Goal: Transaction & Acquisition: Subscribe to service/newsletter

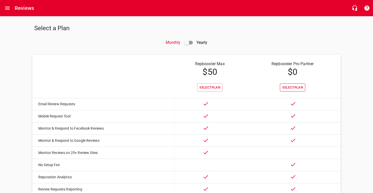
click at [286, 90] on button "Select Plan" at bounding box center [292, 87] width 25 height 8
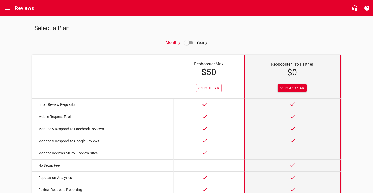
scroll to position [53, 0]
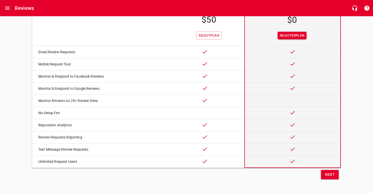
click at [332, 175] on span "Next" at bounding box center [330, 174] width 10 height 6
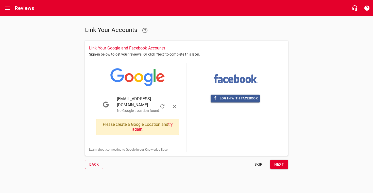
click at [135, 101] on span "[EMAIL_ADDRESS][DOMAIN_NAME]" at bounding box center [143, 102] width 53 height 12
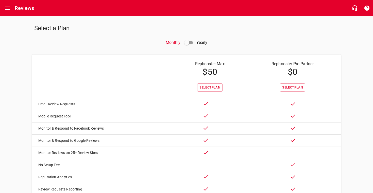
scroll to position [52, 0]
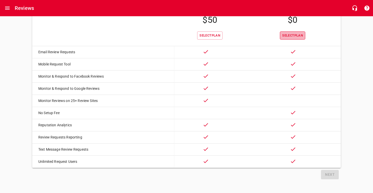
click at [295, 38] on span "Select Plan" at bounding box center [292, 36] width 21 height 6
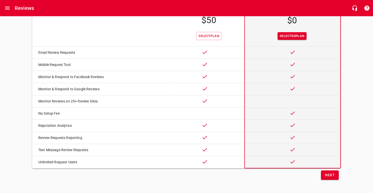
click at [333, 173] on span "Next" at bounding box center [330, 175] width 10 height 6
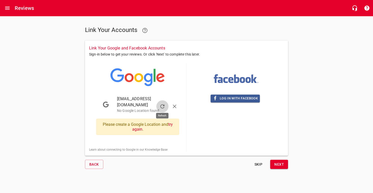
click at [162, 103] on icon "button" at bounding box center [162, 106] width 6 height 6
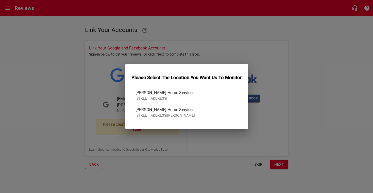
click at [149, 97] on p "1308 Magnolia Ave" at bounding box center [184, 98] width 98 height 5
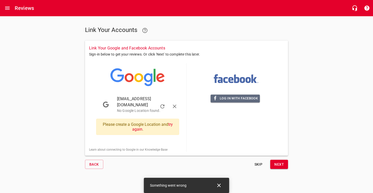
click at [228, 100] on span "Log in with Facebook" at bounding box center [235, 99] width 45 height 6
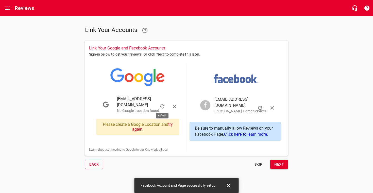
click at [160, 104] on icon "button" at bounding box center [162, 106] width 6 height 6
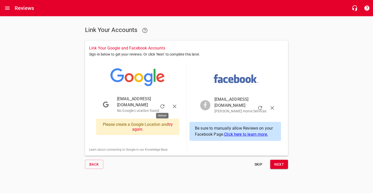
click at [281, 161] on span "Next" at bounding box center [279, 164] width 10 height 6
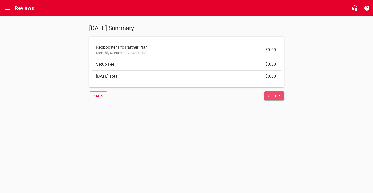
click at [271, 96] on span "Setup" at bounding box center [273, 96] width 11 height 6
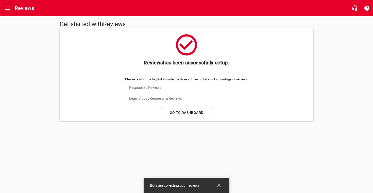
click at [181, 112] on span "Go to Dashboard" at bounding box center [186, 113] width 42 height 6
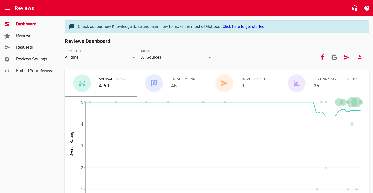
click at [116, 27] on div "Check out our new Knowledge Base and learn how to make the most of GoBoost. Cli…" at bounding box center [221, 27] width 286 height 6
click at [49, 62] on link "Reviews Settings" at bounding box center [30, 59] width 61 height 12
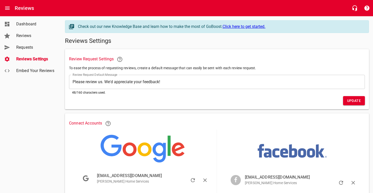
click at [313, 63] on h6 "Review Request Settings" at bounding box center [217, 59] width 296 height 12
click at [24, 22] on span "Dashboard" at bounding box center [35, 24] width 39 height 6
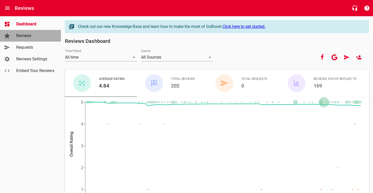
click at [24, 35] on span "Reviews" at bounding box center [35, 36] width 39 height 6
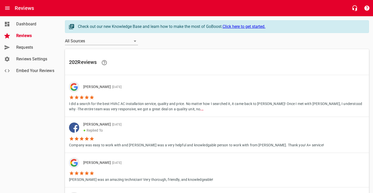
click at [26, 46] on span "Requests" at bounding box center [35, 47] width 39 height 6
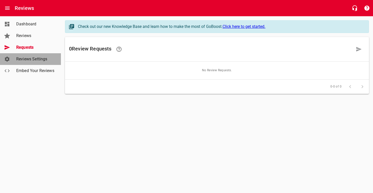
click at [55, 60] on div "Reviews Settings" at bounding box center [35, 59] width 43 height 6
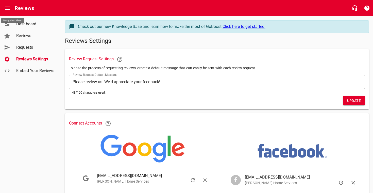
click at [8, 8] on icon "Open drawer" at bounding box center [7, 8] width 5 height 3
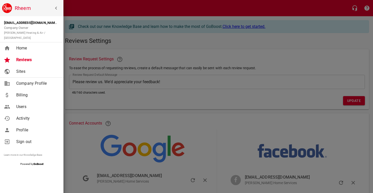
click at [30, 116] on span "Activity" at bounding box center [36, 118] width 41 height 6
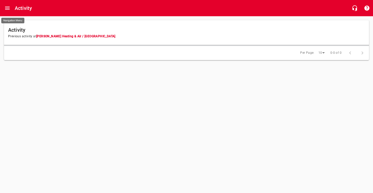
click at [5, 7] on icon "Open drawer" at bounding box center [7, 8] width 6 height 6
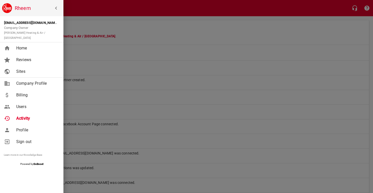
click at [27, 45] on span "Home" at bounding box center [36, 48] width 41 height 6
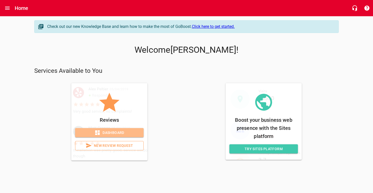
click at [129, 133] on span "Dashboard" at bounding box center [109, 133] width 60 height 6
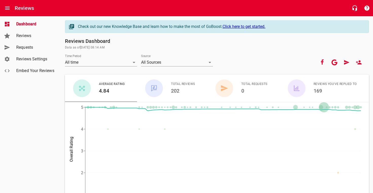
click at [36, 60] on span "Reviews Settings" at bounding box center [35, 59] width 39 height 6
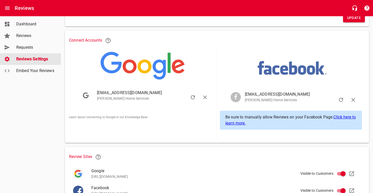
scroll to position [109, 0]
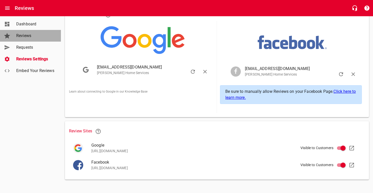
click at [31, 35] on span "Reviews" at bounding box center [35, 36] width 39 height 6
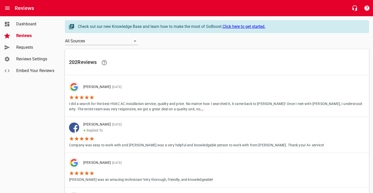
click at [29, 47] on span "Requests" at bounding box center [35, 47] width 39 height 6
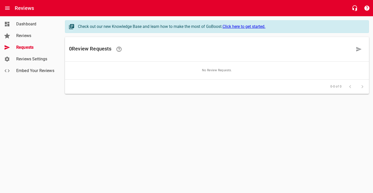
click at [36, 24] on span "Dashboard" at bounding box center [35, 24] width 39 height 6
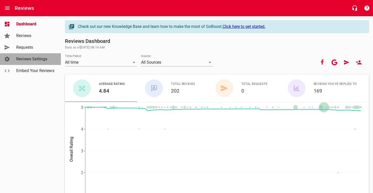
click at [34, 60] on span "Reviews Settings" at bounding box center [35, 59] width 39 height 6
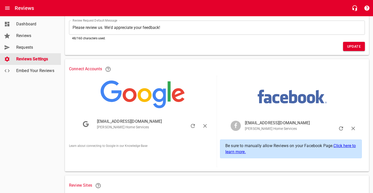
scroll to position [109, 0]
